Goal: Information Seeking & Learning: Learn about a topic

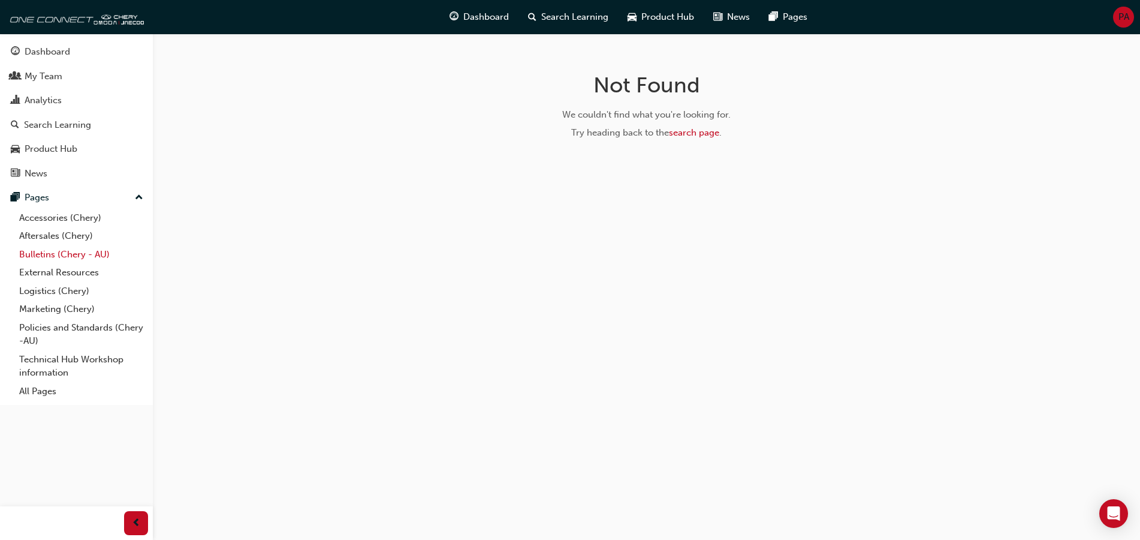
click at [94, 250] on link "Bulletins (Chery - AU)" at bounding box center [81, 254] width 134 height 19
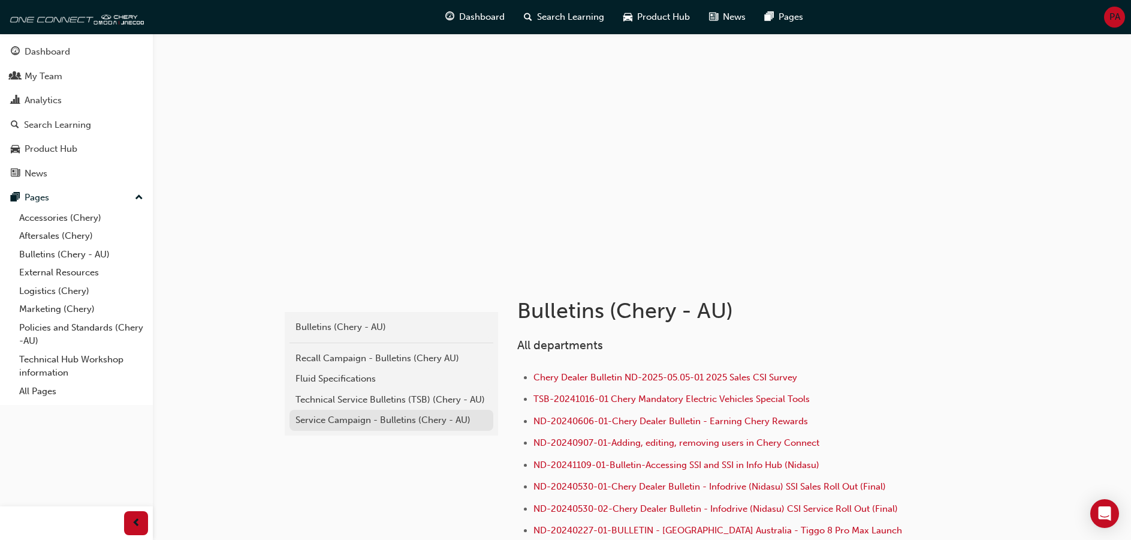
click at [385, 411] on link "Service Campaign - Bulletins (Chery - AU)" at bounding box center [392, 419] width 204 height 21
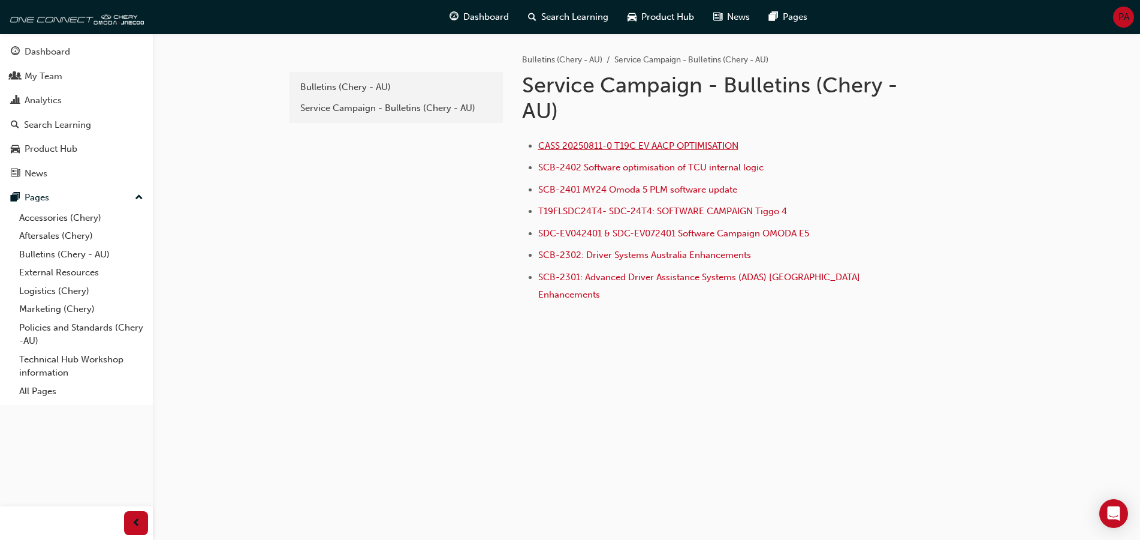
click at [650, 147] on span "CASS 20250811-0 T19C EV AACP OPTIMISATION" at bounding box center [638, 145] width 200 height 11
click at [662, 144] on span "CASS 20250811-0 T19C EV AACP OPTIMISATION" at bounding box center [638, 145] width 200 height 11
